Goal: Information Seeking & Learning: Learn about a topic

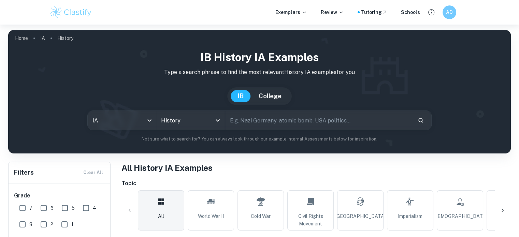
click at [257, 125] on input "text" at bounding box center [318, 120] width 187 height 19
type input "c"
click at [282, 124] on input "Schlieffen Plan\" at bounding box center [310, 120] width 171 height 19
type input "Schlieffen Plan"
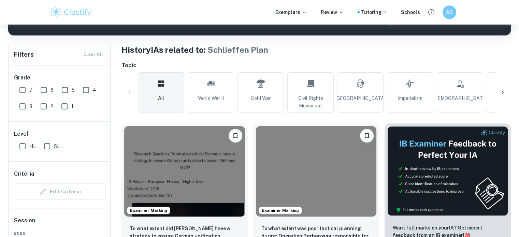
scroll to position [169, 0]
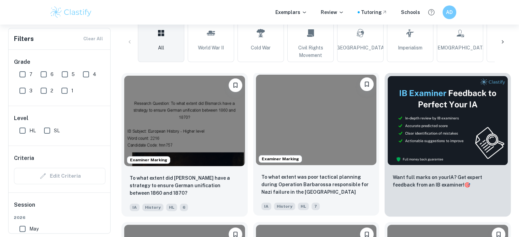
click at [315, 134] on img at bounding box center [316, 120] width 121 height 90
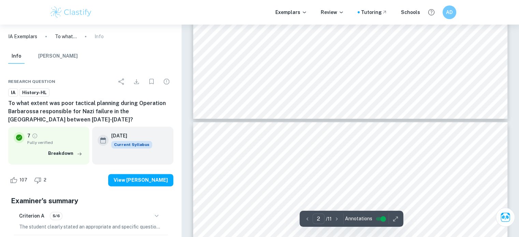
scroll to position [856, 0]
type input "3"
